Goal: Navigation & Orientation: Find specific page/section

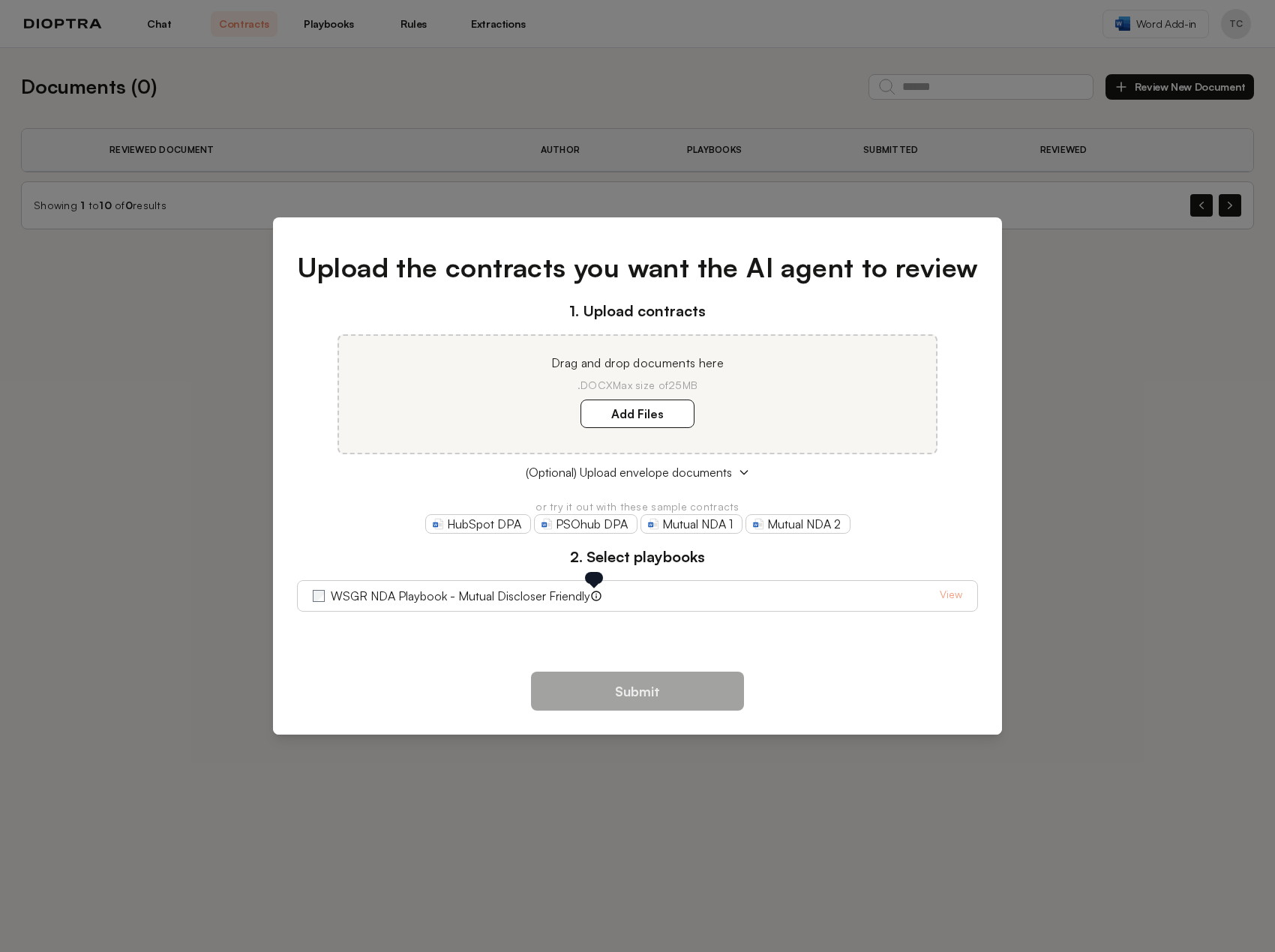
click at [594, 600] on icon at bounding box center [596, 596] width 12 height 12
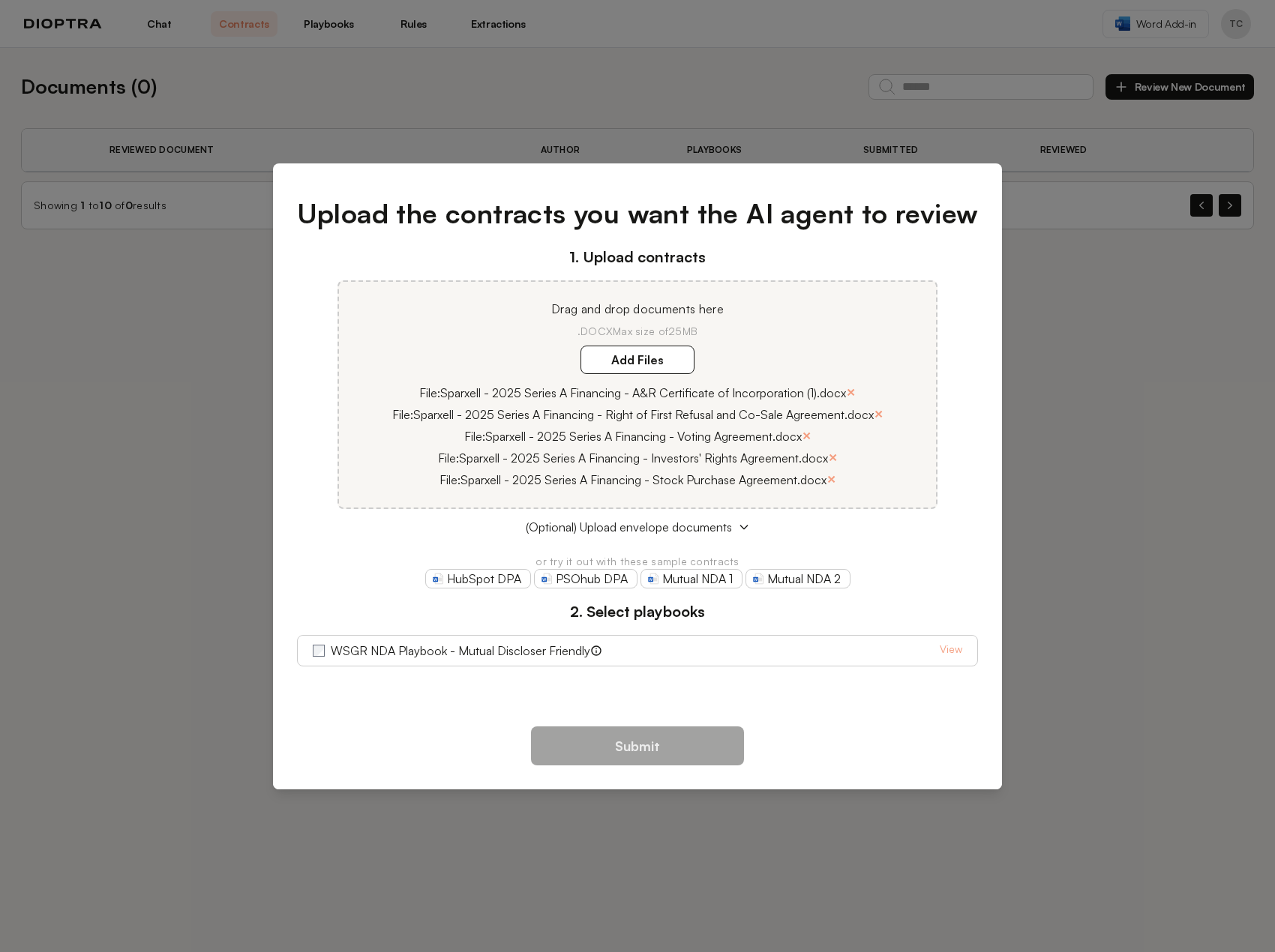
click at [892, 587] on div "HubSpot DPA PSOhub DPA Mutual NDA 1 Mutual NDA 2" at bounding box center [638, 578] width 682 height 19
drag, startPoint x: 638, startPoint y: 12, endPoint x: 622, endPoint y: 23, distance: 19.4
click at [638, 12] on div "Upload the contracts you want the AI agent to review 1. Upload contracts Drag a…" at bounding box center [638, 476] width 1275 height 952
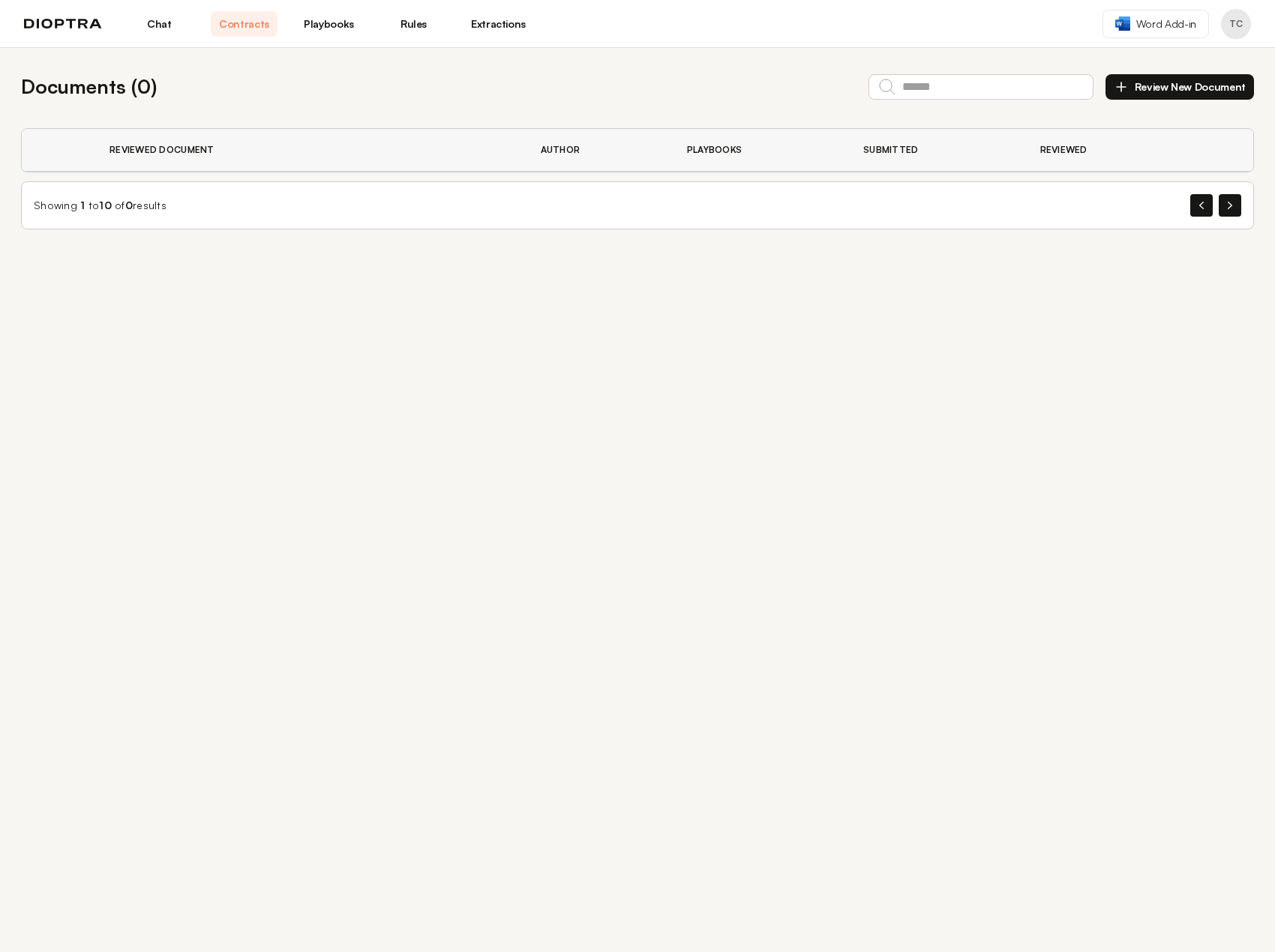
click at [336, 23] on link "Playbooks" at bounding box center [329, 24] width 67 height 25
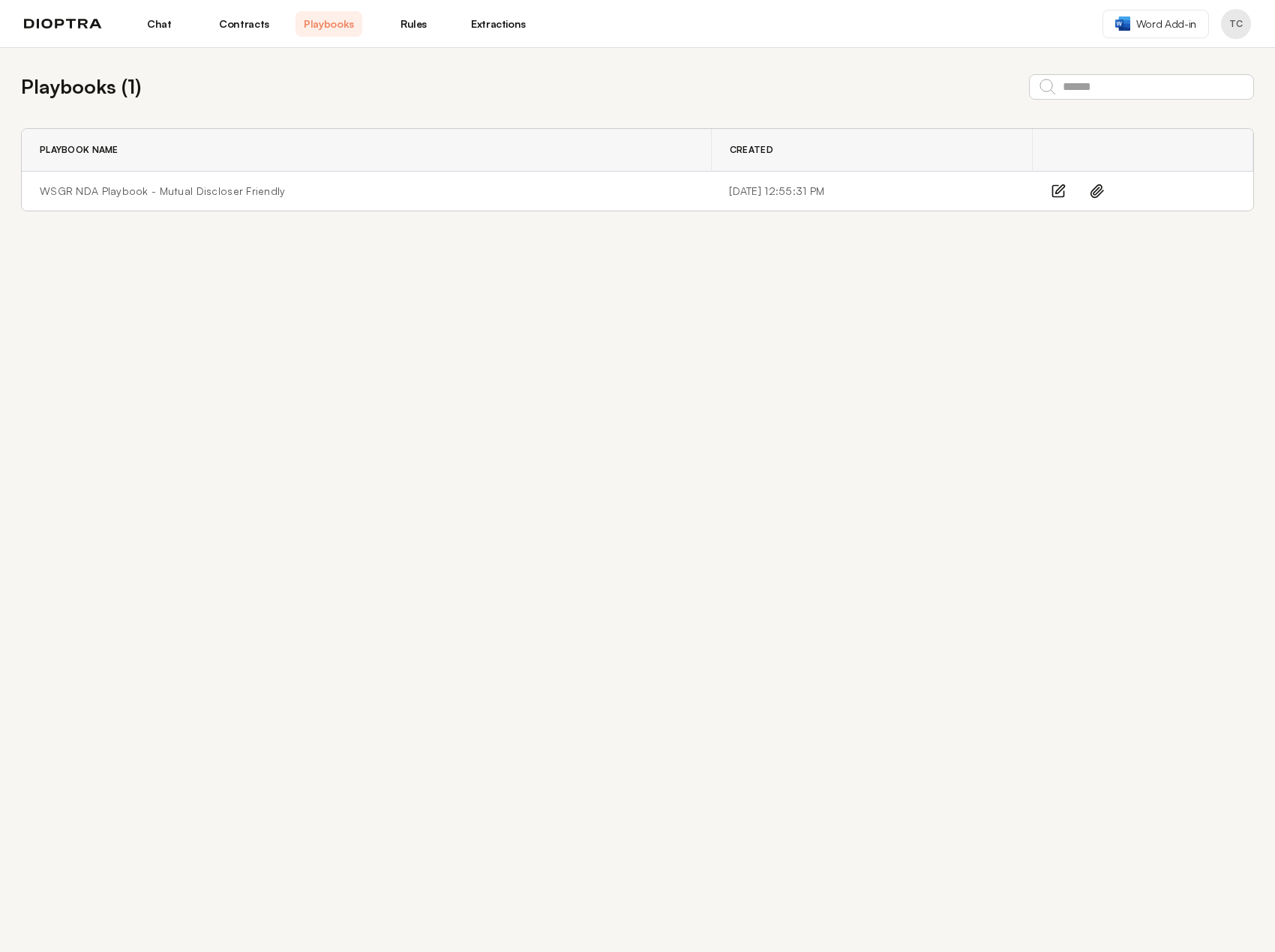
click at [260, 31] on link "Contracts" at bounding box center [244, 24] width 67 height 25
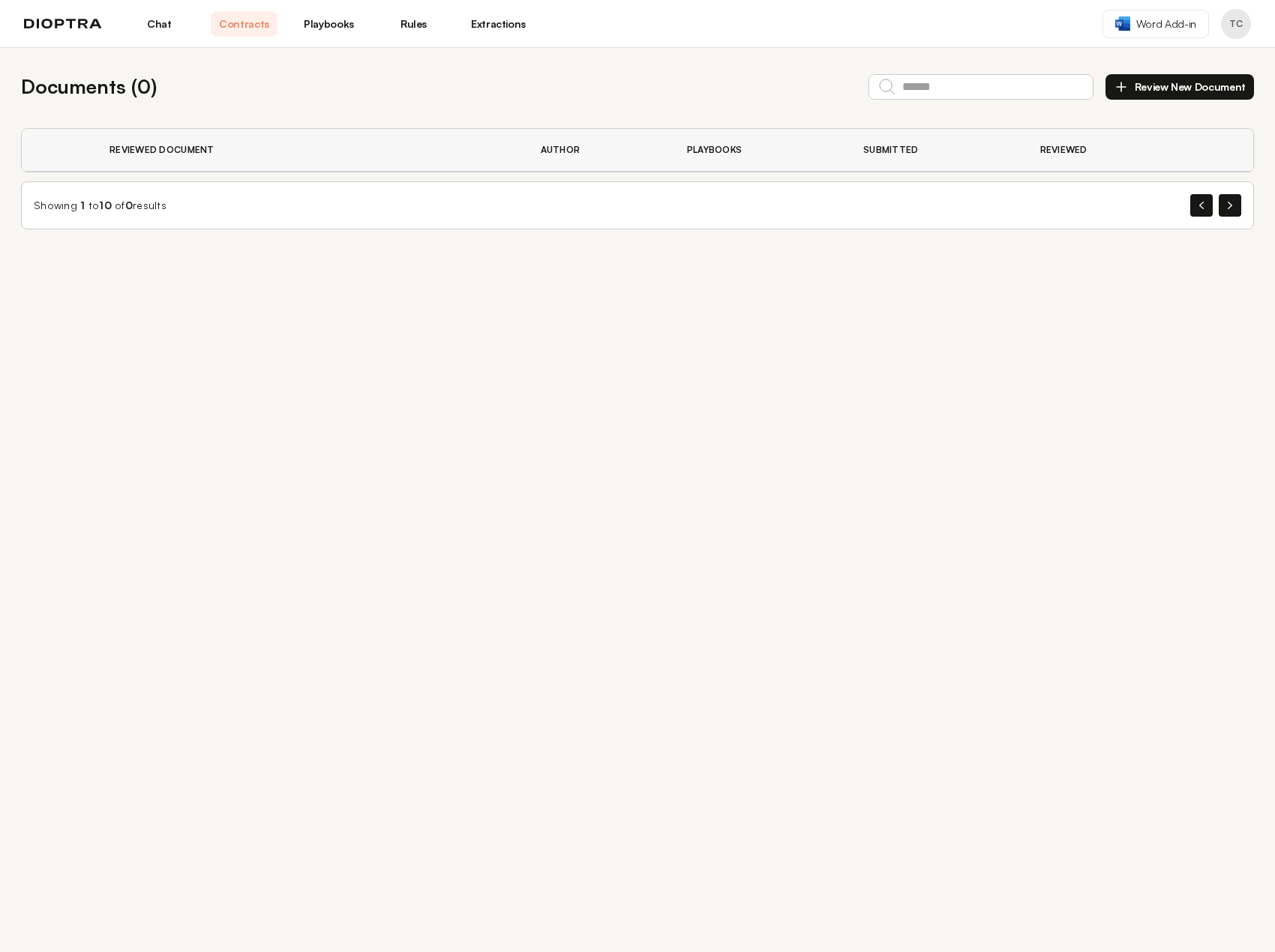
click at [169, 29] on link "Chat" at bounding box center [159, 24] width 67 height 25
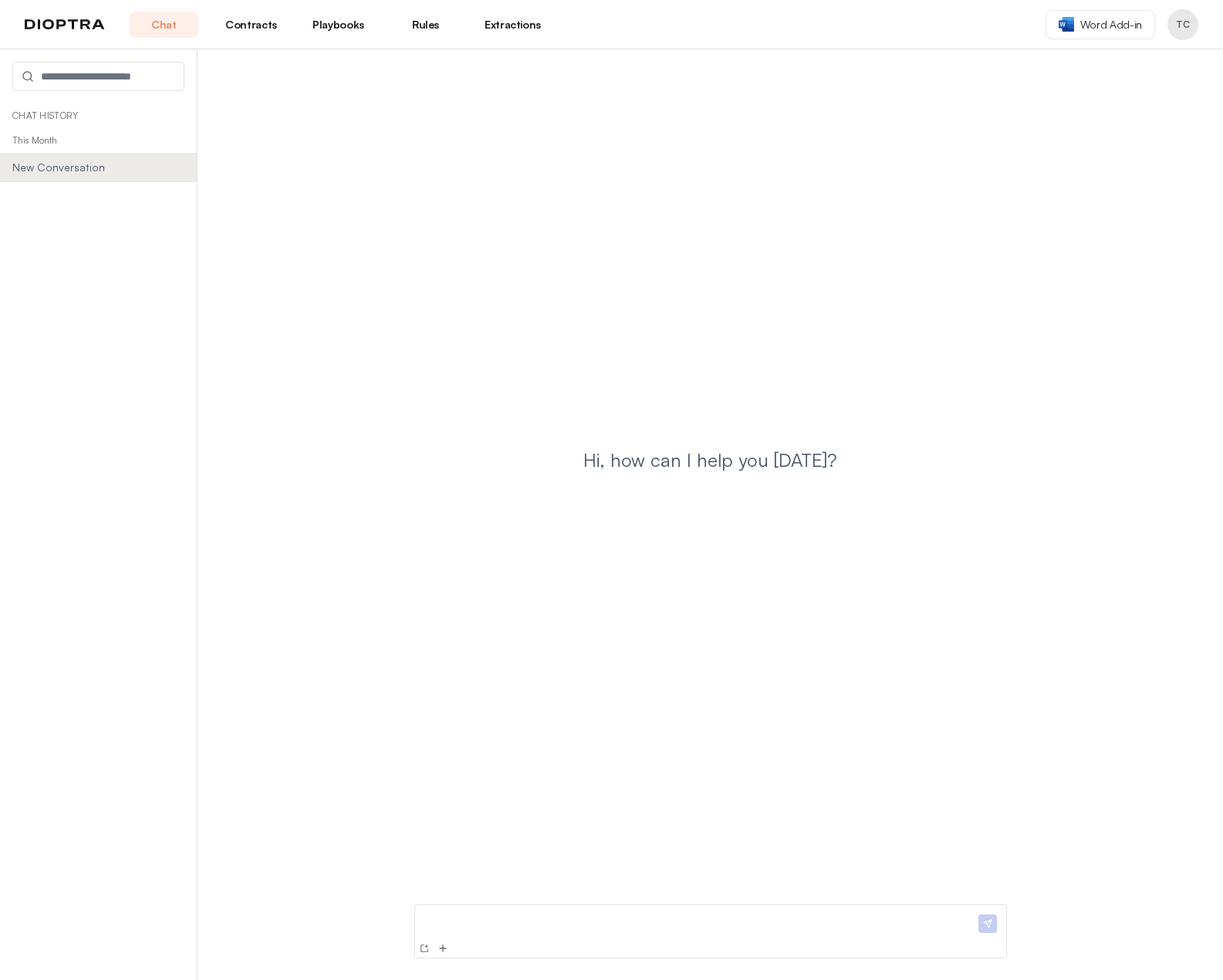
click at [160, 22] on link "Chat" at bounding box center [163, 24] width 69 height 26
